Goal: Navigation & Orientation: Find specific page/section

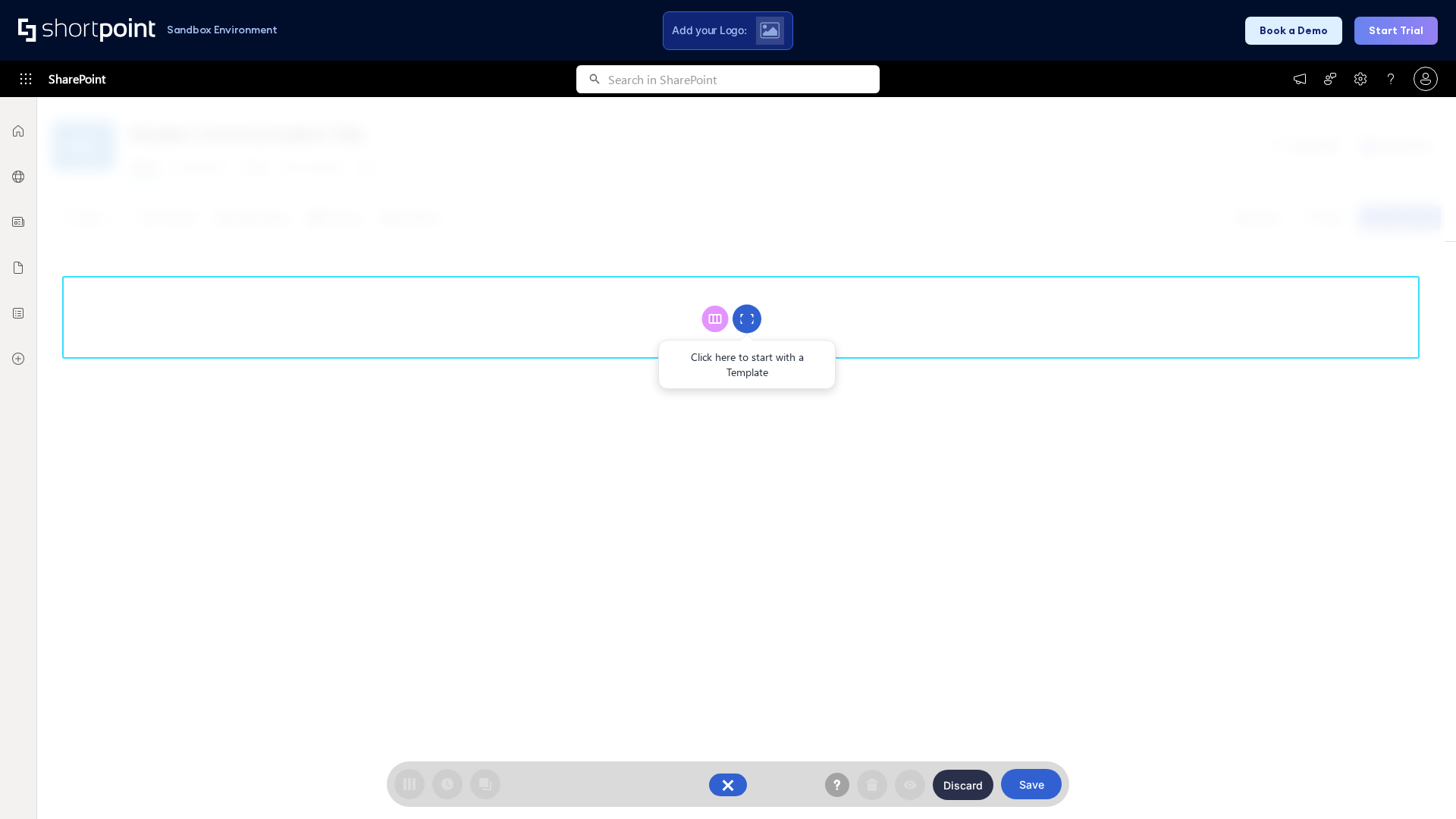
click at [747, 318] on circle at bounding box center [747, 318] width 29 height 29
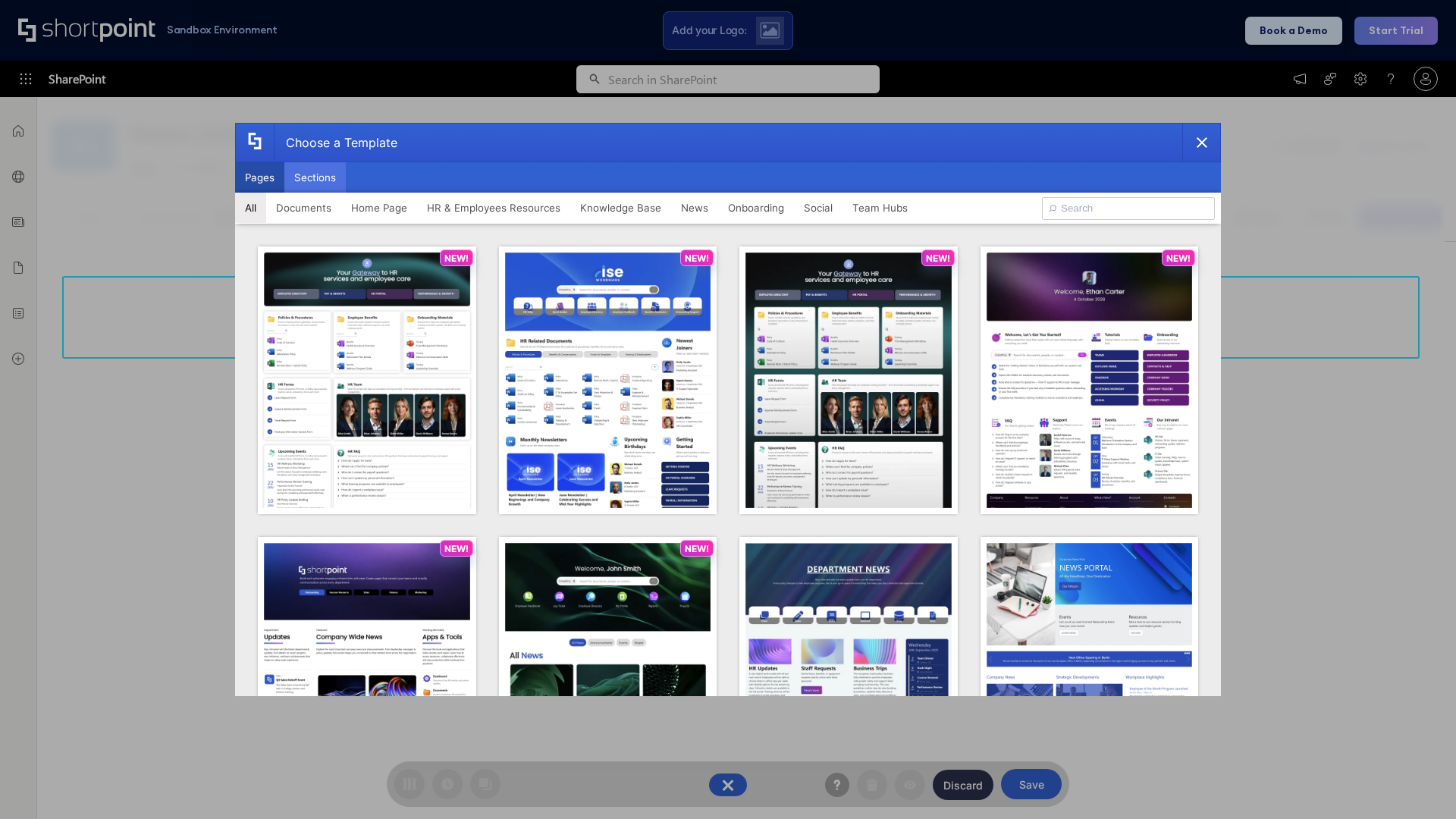
click at [314, 177] on button "Sections" at bounding box center [315, 177] width 61 height 31
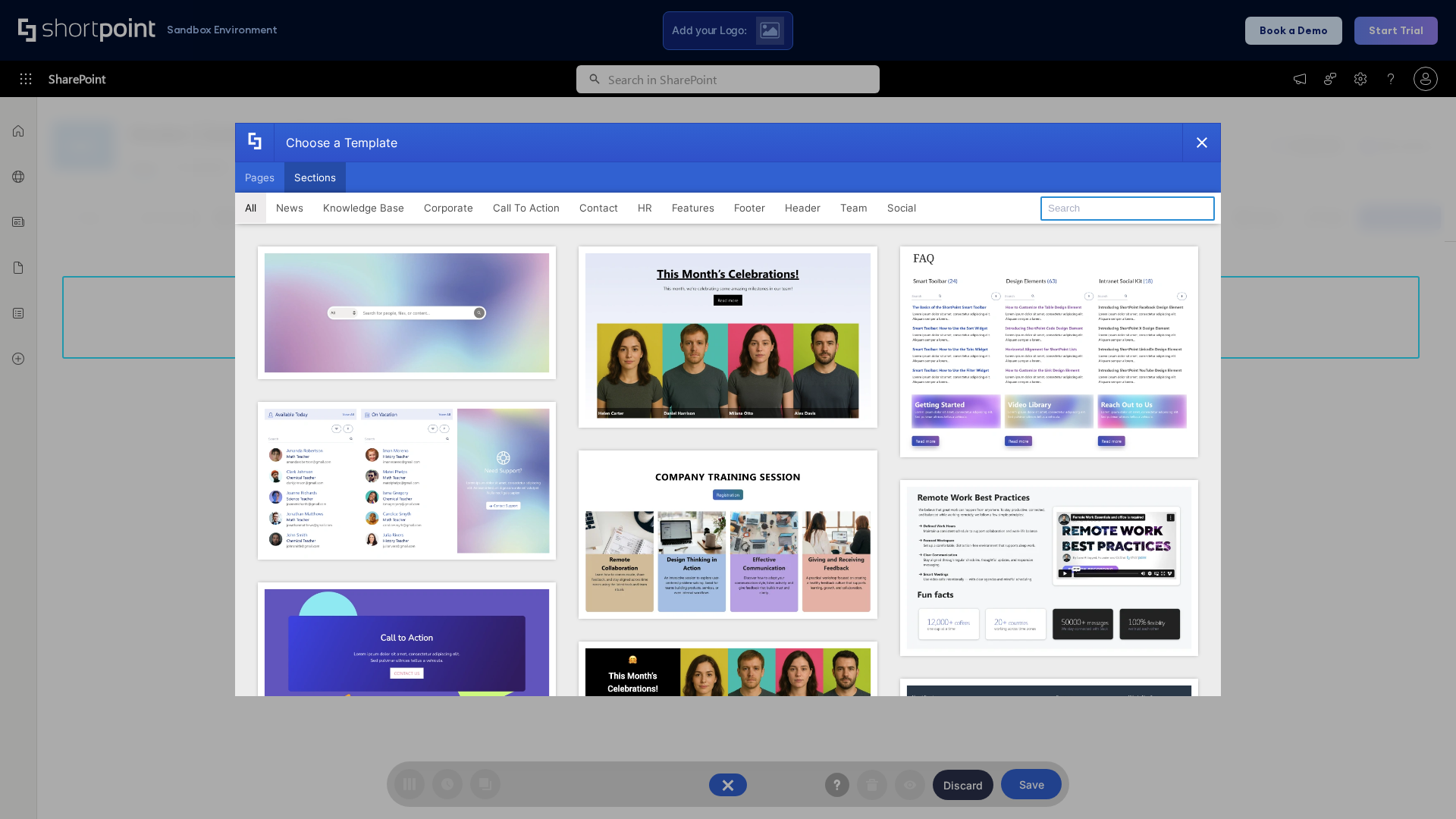
type input "Footer 2"
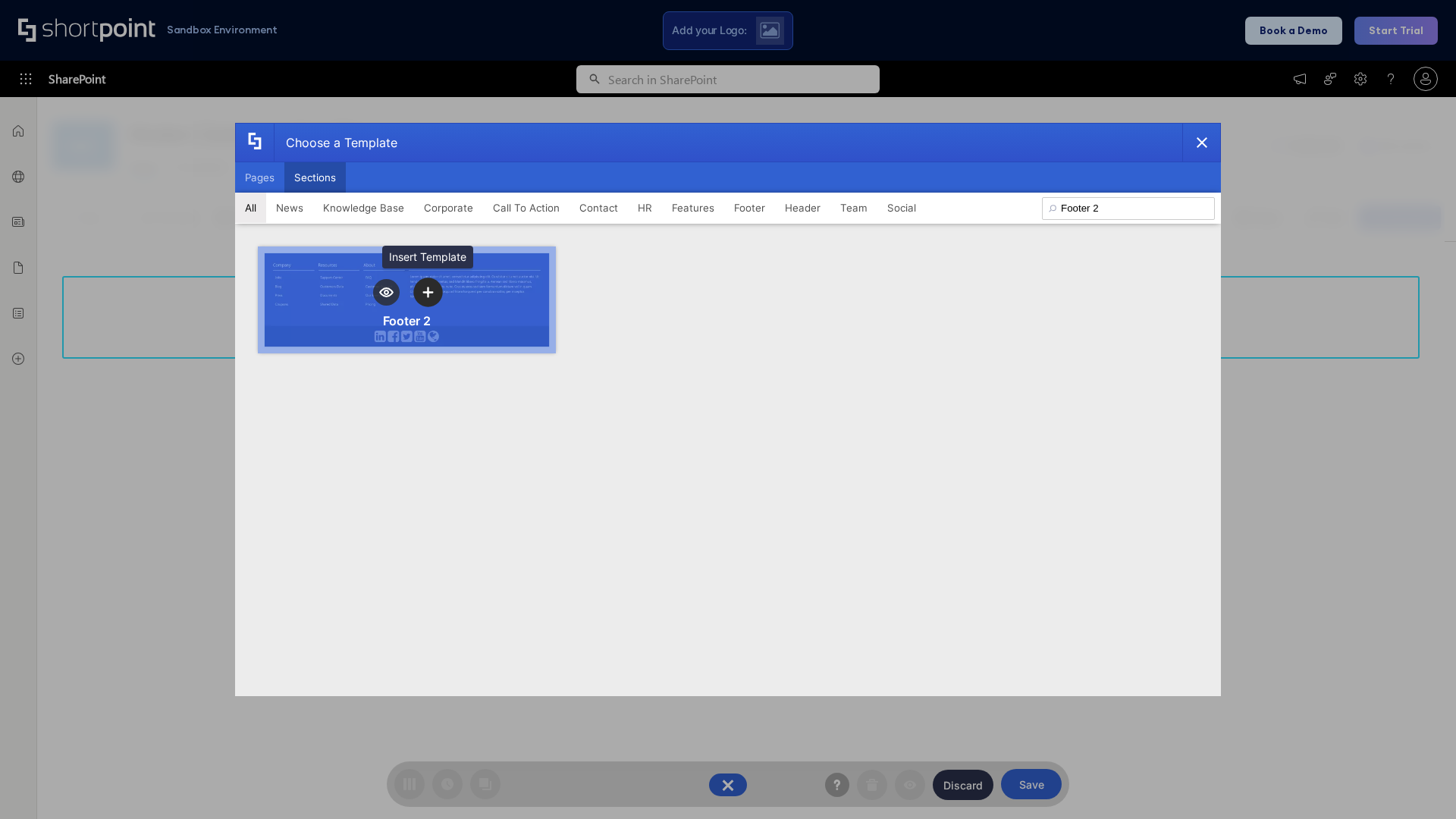
click at [427, 292] on icon "template selector" at bounding box center [427, 292] width 11 height 11
